Goal: Download file/media

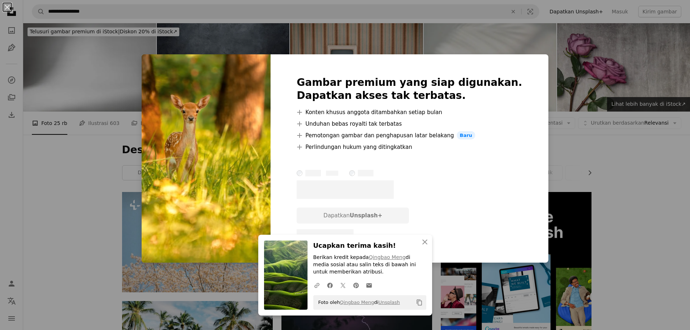
scroll to position [434, 0]
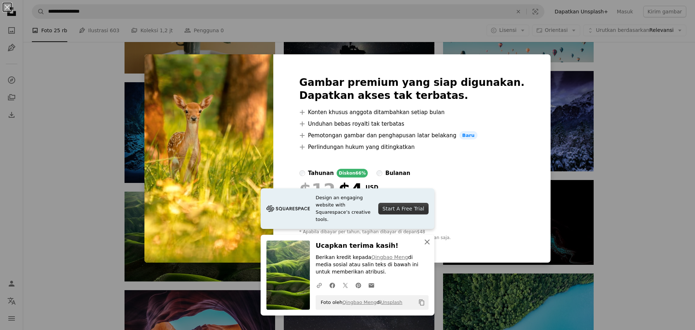
click at [424, 244] on icon "An X shape" at bounding box center [427, 242] width 9 height 9
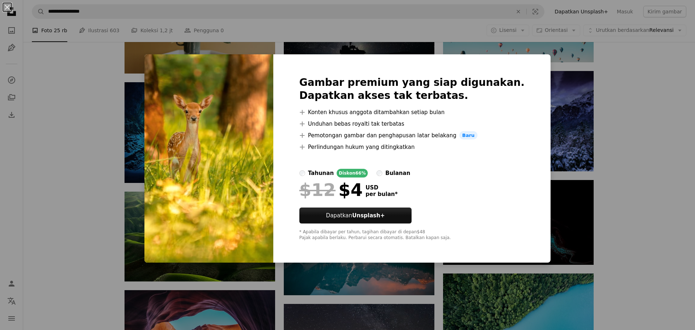
click at [83, 235] on div "An X shape Gambar premium yang siap digunakan. Dapatkan akses tak terbatas. A p…" at bounding box center [347, 165] width 695 height 330
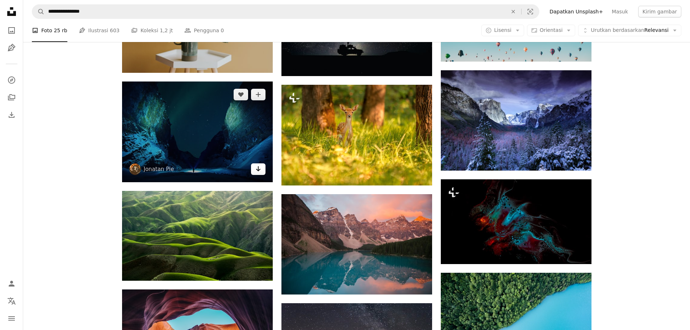
click at [257, 172] on icon "Arrow pointing down" at bounding box center [258, 168] width 6 height 9
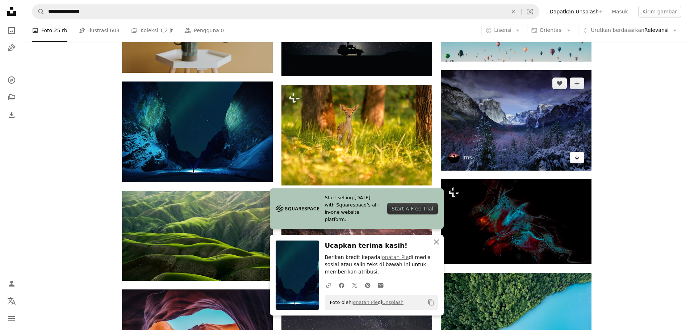
click at [577, 161] on icon "Arrow pointing down" at bounding box center [577, 157] width 6 height 9
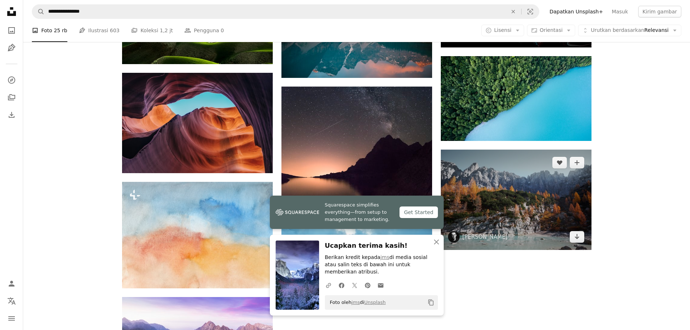
scroll to position [652, 0]
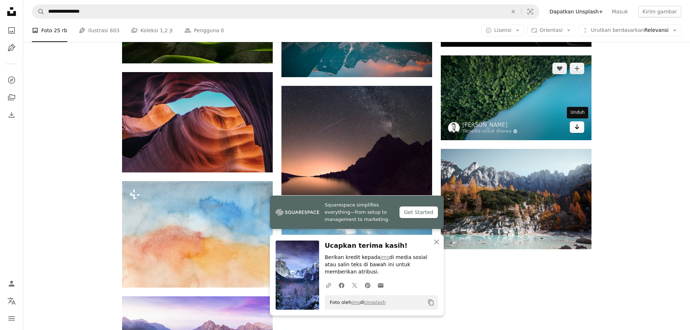
click at [574, 128] on icon "Arrow pointing down" at bounding box center [577, 126] width 6 height 9
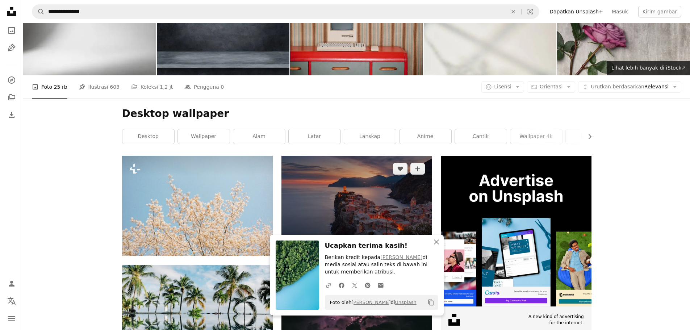
scroll to position [145, 0]
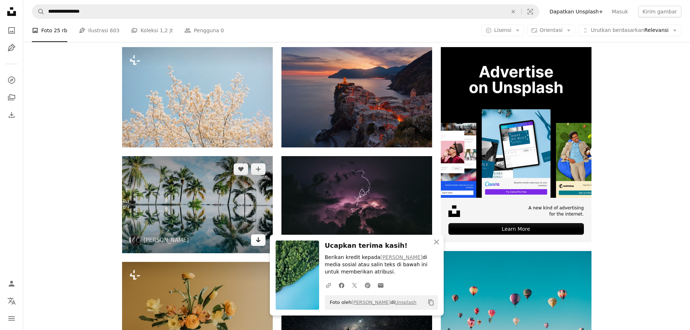
click at [258, 242] on icon "Unduh" at bounding box center [258, 239] width 5 height 5
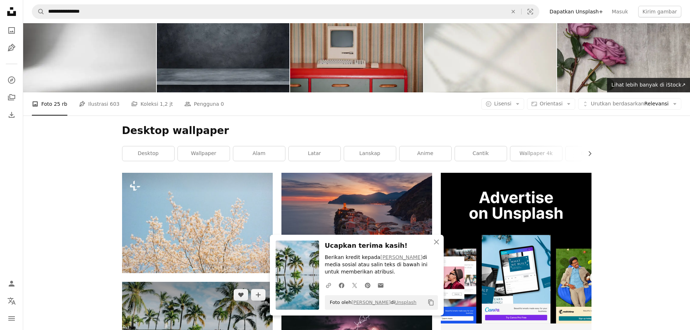
scroll to position [0, 0]
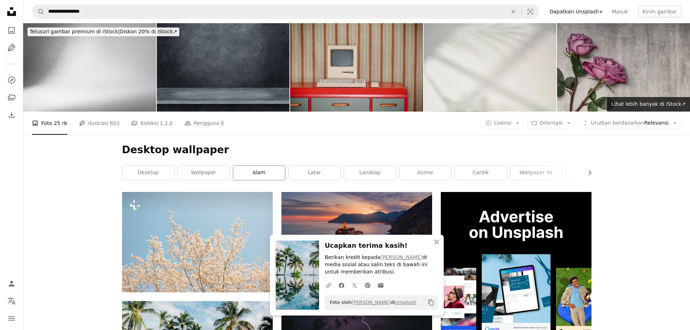
click at [260, 176] on link "alam" at bounding box center [259, 172] width 52 height 14
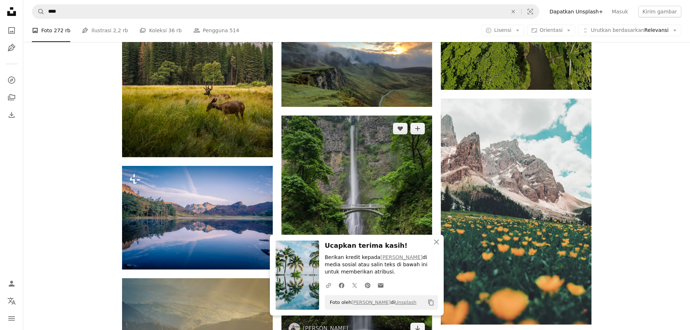
scroll to position [507, 0]
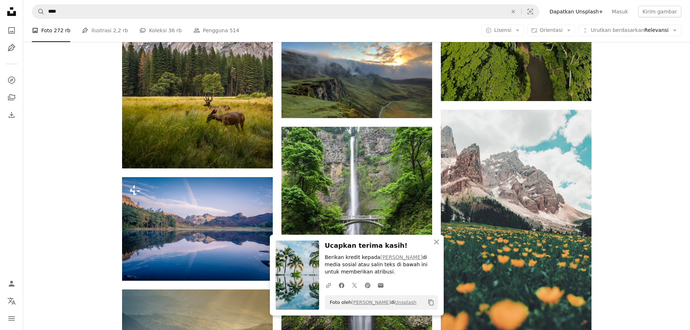
drag, startPoint x: 379, startPoint y: 92, endPoint x: 634, endPoint y: 169, distance: 266.3
click at [634, 169] on div "Plus sign for Unsplash+ A heart A plus sign [PERSON_NAME] Untuk Unsplash+ A loc…" at bounding box center [356, 318] width 667 height 1267
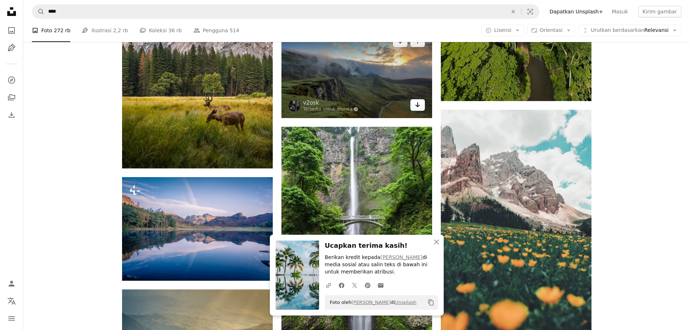
click at [419, 108] on icon "Arrow pointing down" at bounding box center [418, 104] width 6 height 9
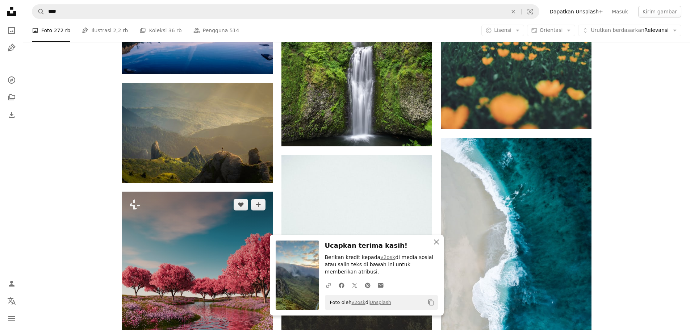
scroll to position [724, 0]
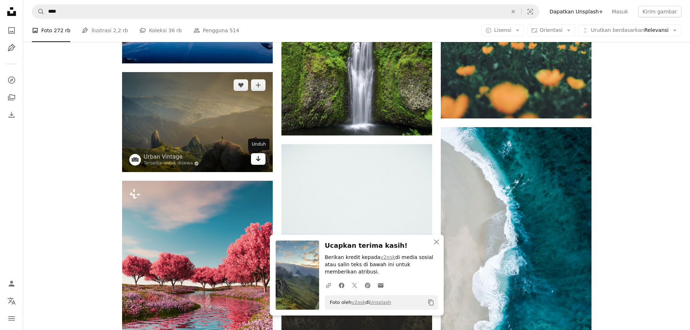
click at [260, 163] on icon "Arrow pointing down" at bounding box center [258, 158] width 6 height 9
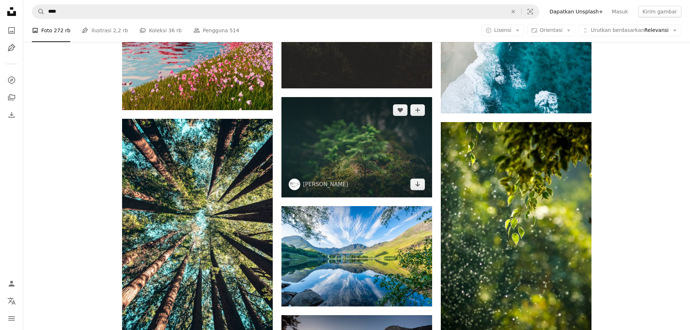
scroll to position [1014, 0]
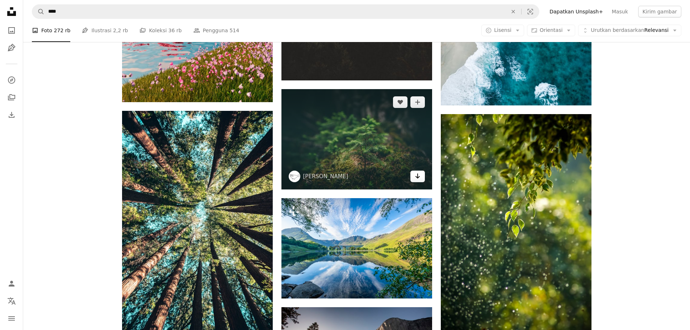
click at [415, 173] on icon "Arrow pointing down" at bounding box center [418, 176] width 6 height 9
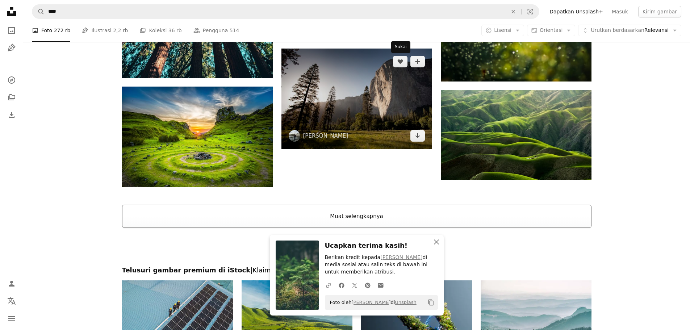
scroll to position [1303, 0]
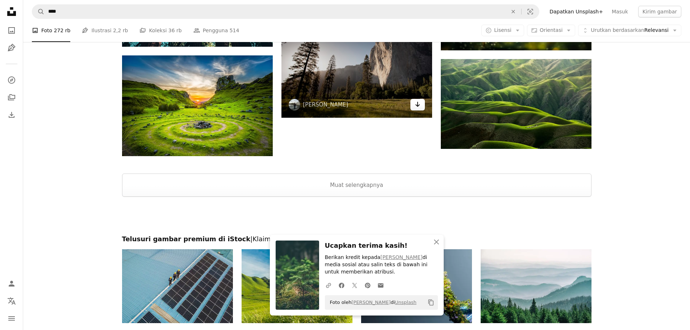
click at [417, 108] on icon "Arrow pointing down" at bounding box center [418, 104] width 6 height 9
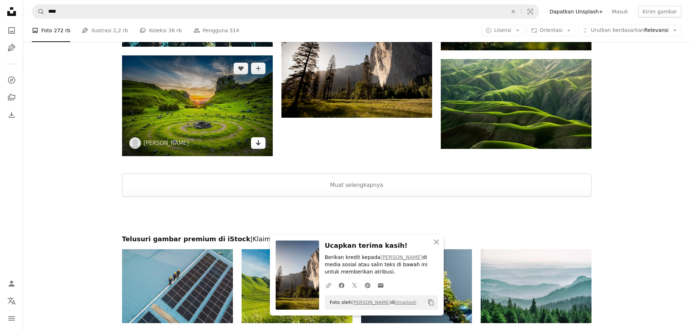
click at [260, 146] on icon "Arrow pointing down" at bounding box center [258, 142] width 6 height 9
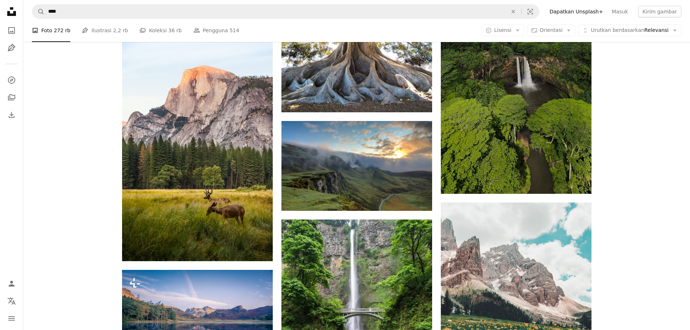
scroll to position [412, 0]
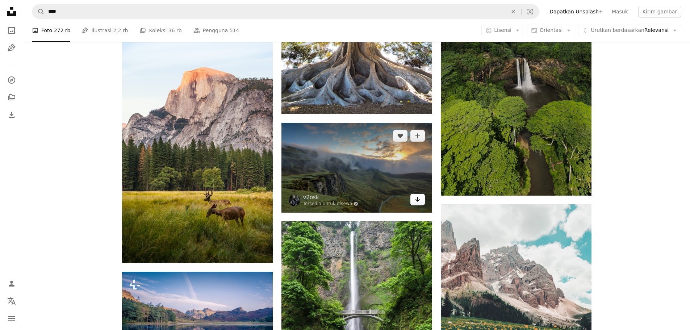
click at [421, 201] on link "Arrow pointing down" at bounding box center [417, 200] width 14 height 12
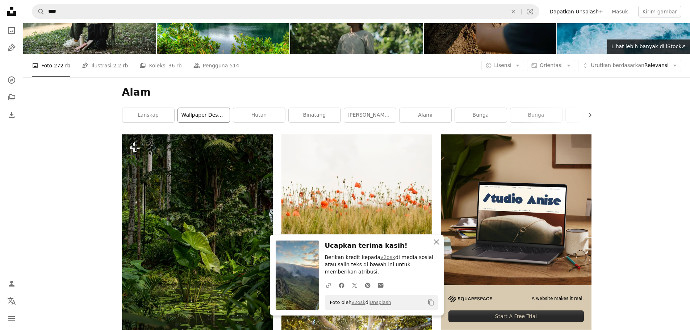
scroll to position [50, 0]
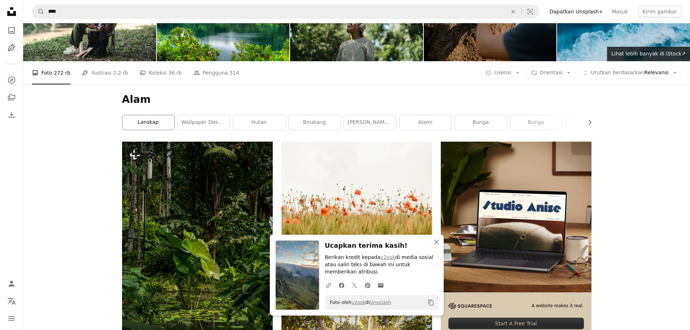
click at [152, 124] on link "lanskap" at bounding box center [148, 122] width 52 height 14
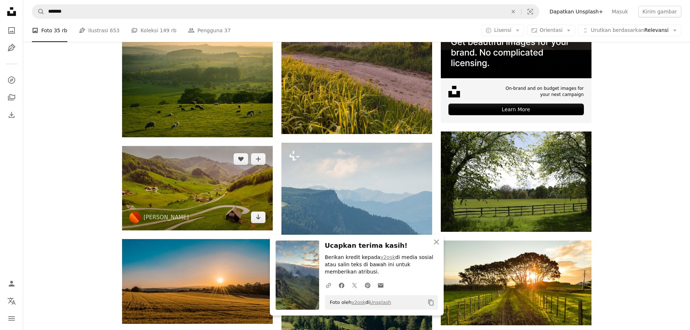
scroll to position [290, 0]
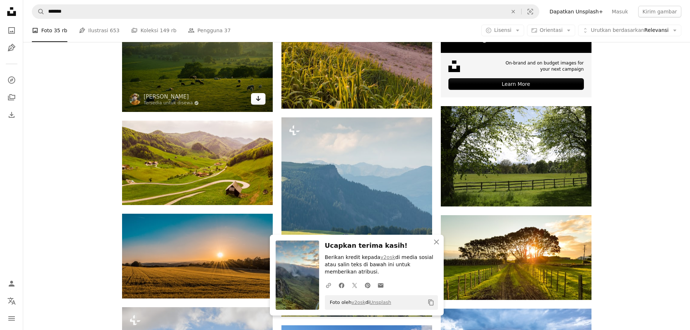
click at [262, 100] on link "Arrow pointing down" at bounding box center [258, 99] width 14 height 12
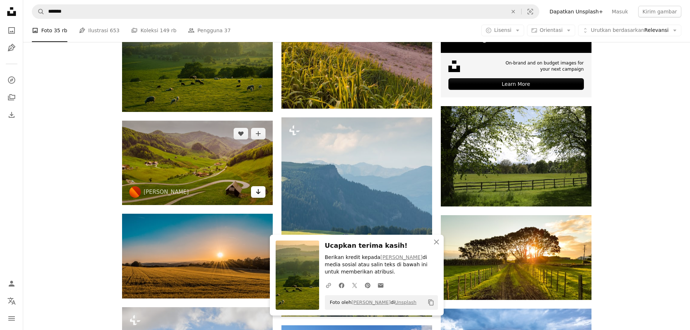
click at [261, 194] on link "Arrow pointing down" at bounding box center [258, 192] width 14 height 12
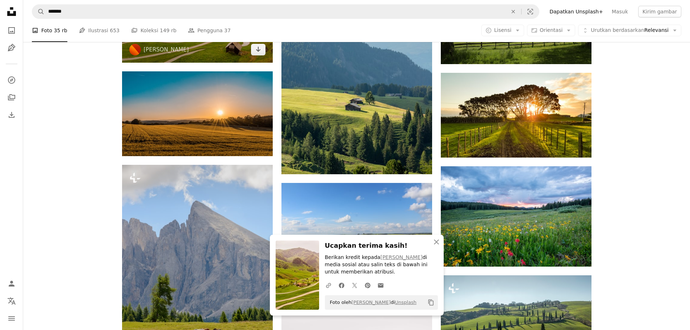
scroll to position [434, 0]
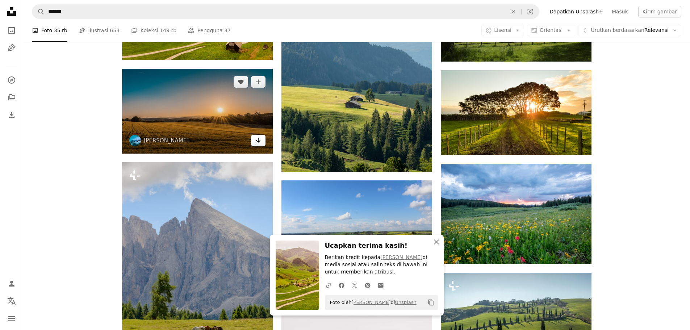
click at [260, 143] on icon "Arrow pointing down" at bounding box center [258, 140] width 6 height 9
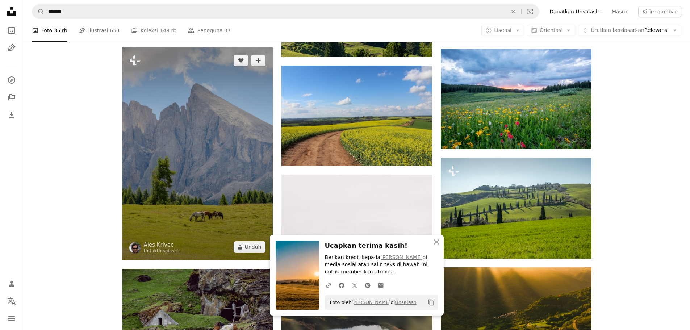
scroll to position [579, 0]
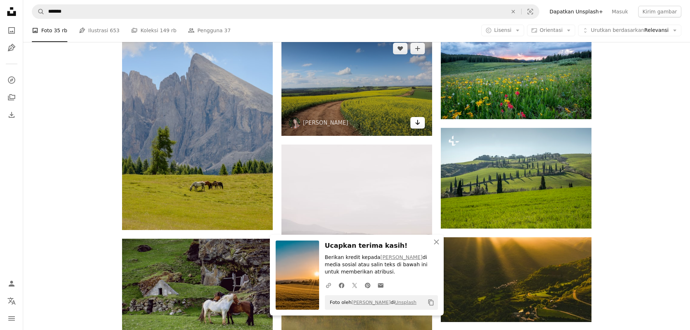
click at [420, 126] on icon "Arrow pointing down" at bounding box center [418, 122] width 6 height 9
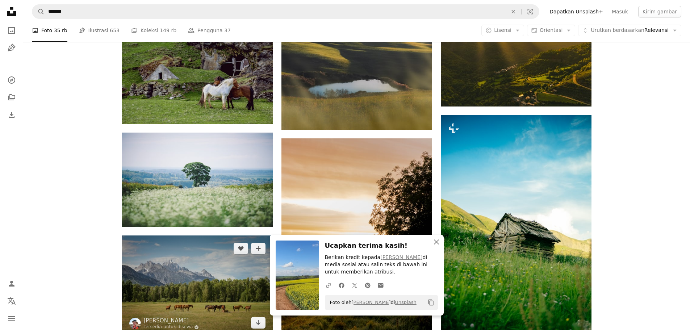
scroll to position [833, 0]
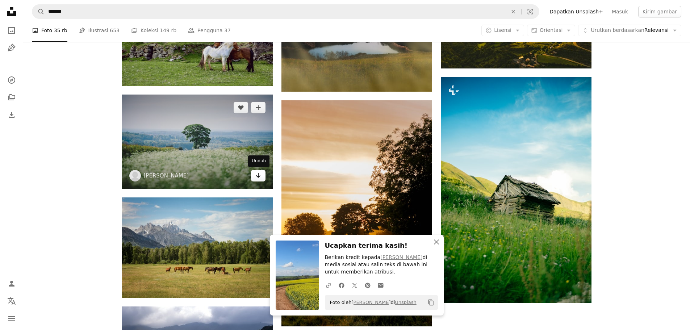
click at [261, 176] on icon "Arrow pointing down" at bounding box center [258, 175] width 6 height 9
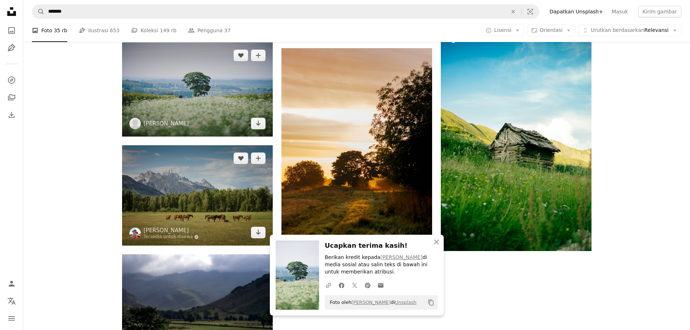
scroll to position [941, 0]
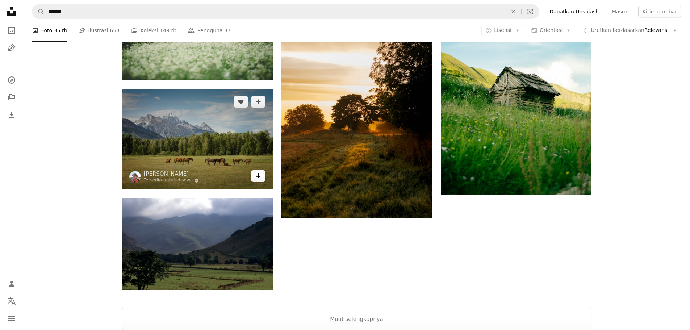
click at [259, 178] on icon "Arrow pointing down" at bounding box center [258, 175] width 6 height 9
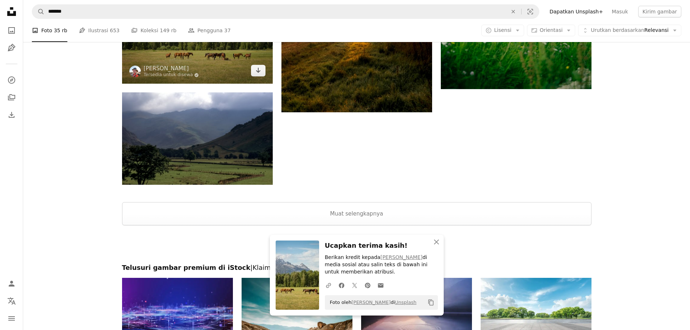
scroll to position [1050, 0]
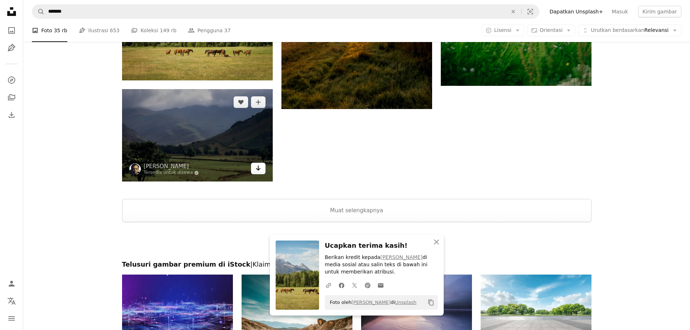
click at [261, 172] on icon "Arrow pointing down" at bounding box center [258, 168] width 6 height 9
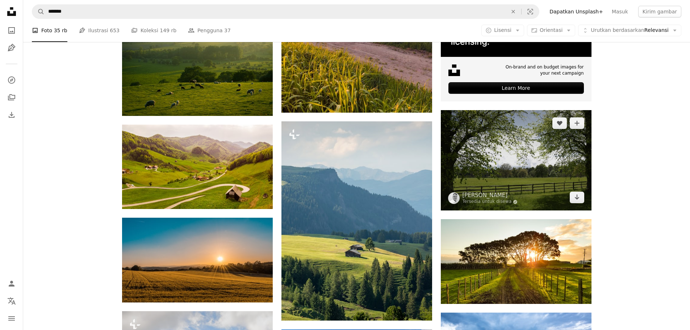
scroll to position [290, 0]
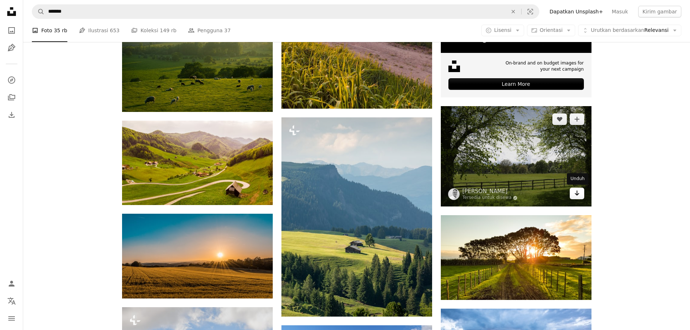
click at [576, 195] on icon "Arrow pointing down" at bounding box center [577, 193] width 6 height 9
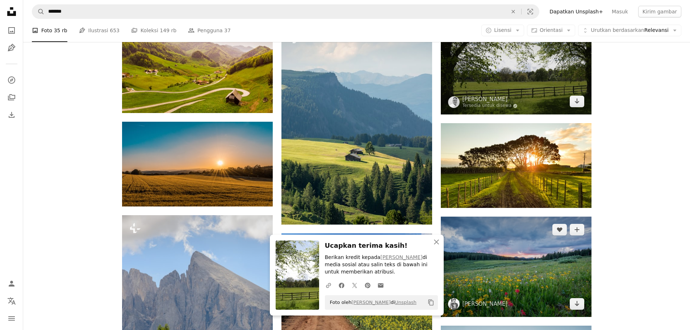
scroll to position [398, 0]
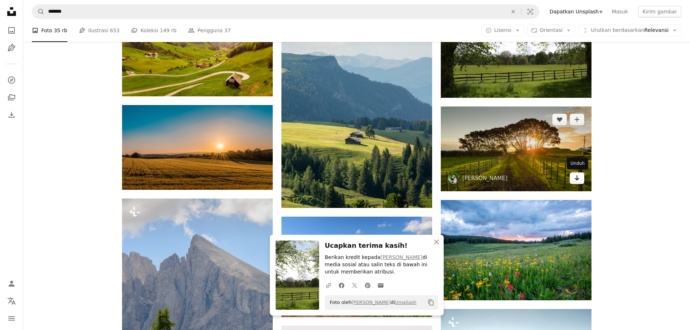
click at [574, 182] on link "Arrow pointing down" at bounding box center [577, 178] width 14 height 12
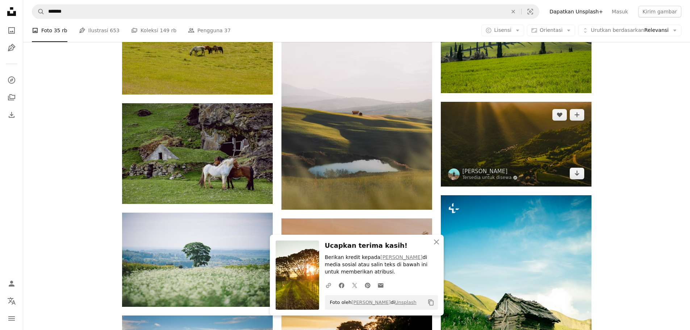
scroll to position [724, 0]
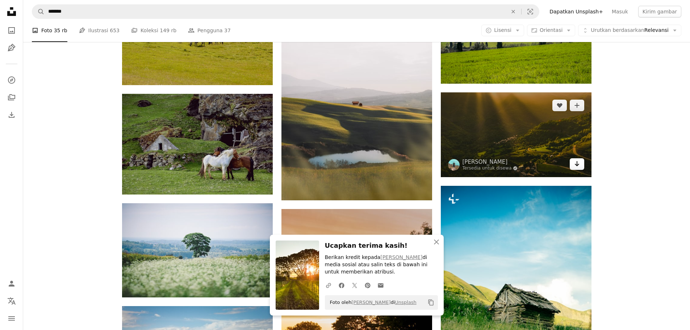
click at [579, 167] on icon "Arrow pointing down" at bounding box center [577, 163] width 6 height 9
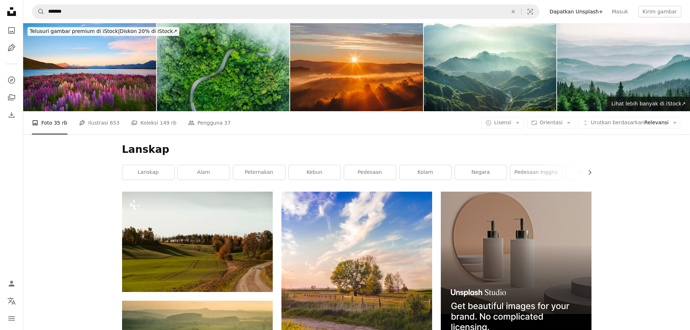
scroll to position [0, 0]
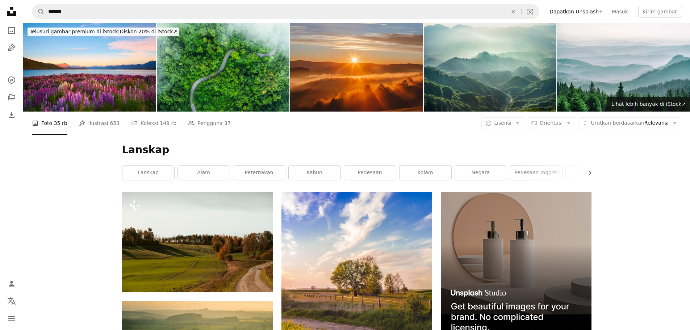
click at [535, 97] on img at bounding box center [490, 67] width 133 height 88
